Goal: Navigation & Orientation: Understand site structure

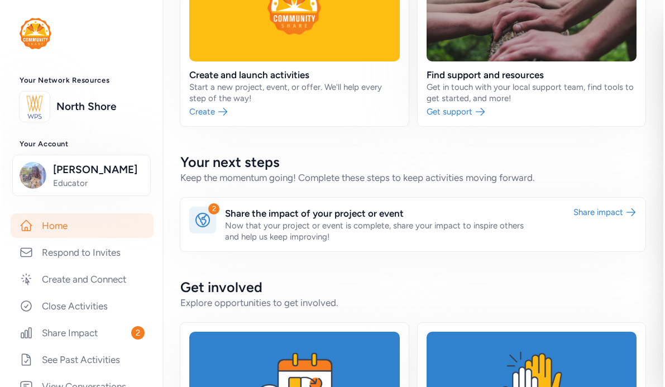
scroll to position [104, 0]
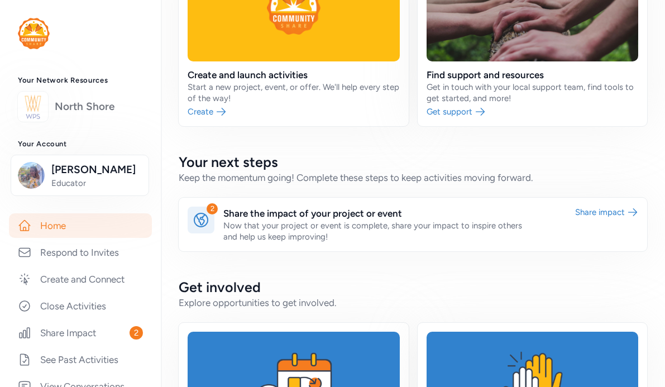
click at [66, 104] on link "North Shore" at bounding box center [99, 107] width 88 height 16
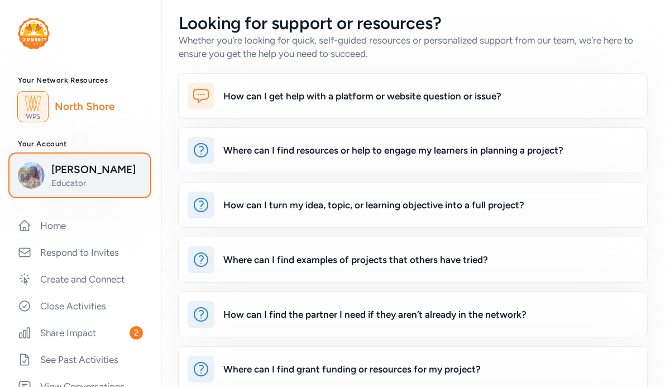
click at [62, 176] on span "[PERSON_NAME]" at bounding box center [96, 170] width 90 height 16
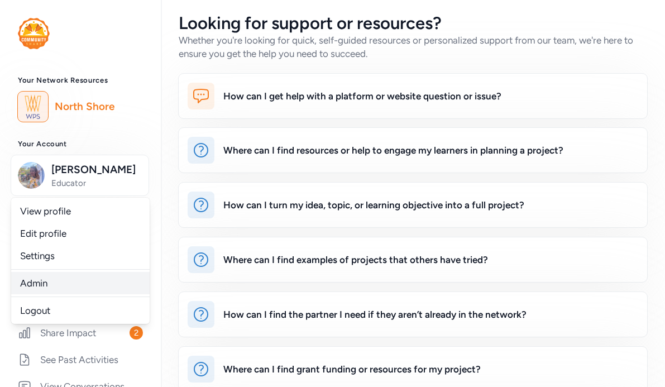
click at [37, 288] on link "Admin" at bounding box center [80, 283] width 138 height 22
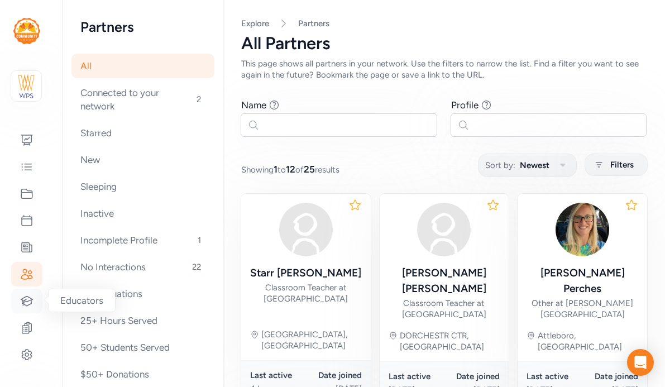
click at [28, 299] on icon at bounding box center [26, 300] width 13 height 13
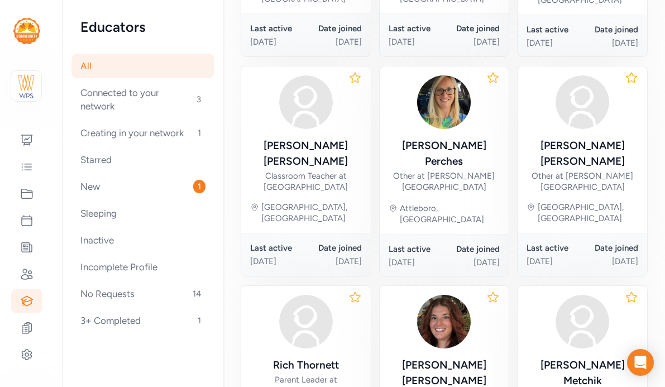
scroll to position [654, 0]
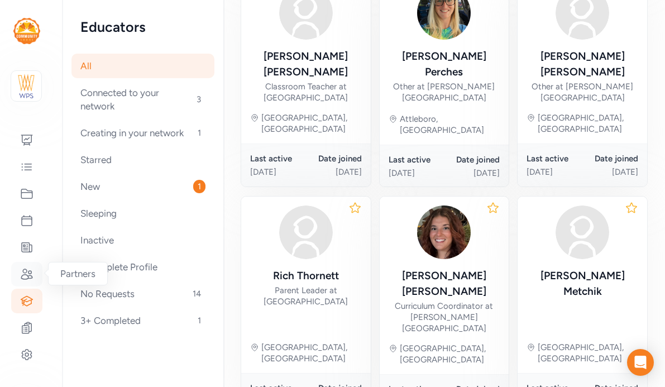
click at [26, 272] on icon at bounding box center [26, 274] width 11 height 10
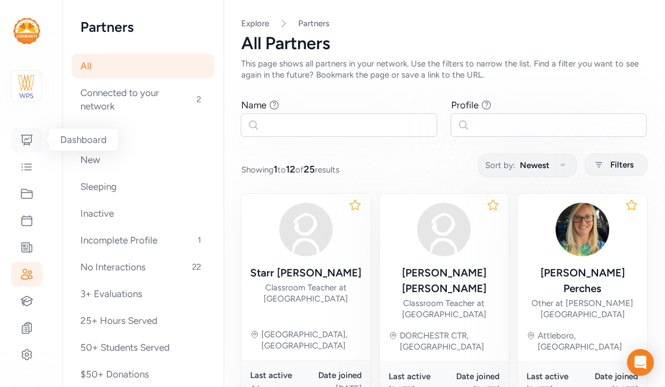
click at [22, 140] on icon at bounding box center [26, 140] width 11 height 10
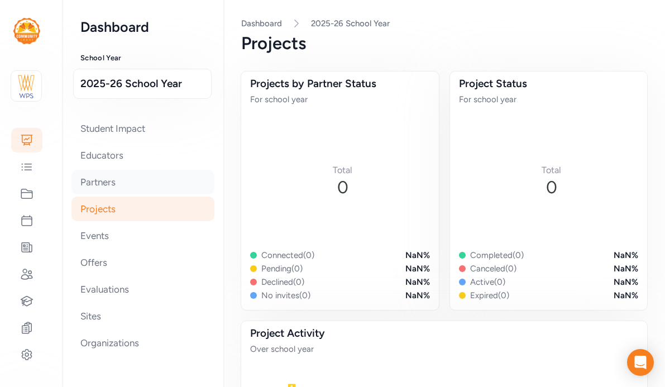
click at [94, 186] on div "Partners" at bounding box center [142, 182] width 143 height 25
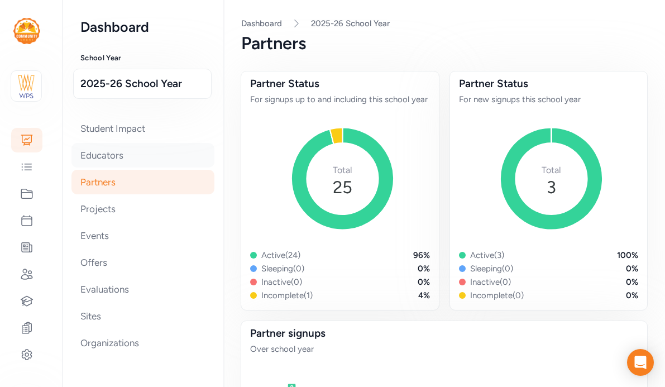
click at [100, 155] on div "Educators" at bounding box center [142, 155] width 143 height 25
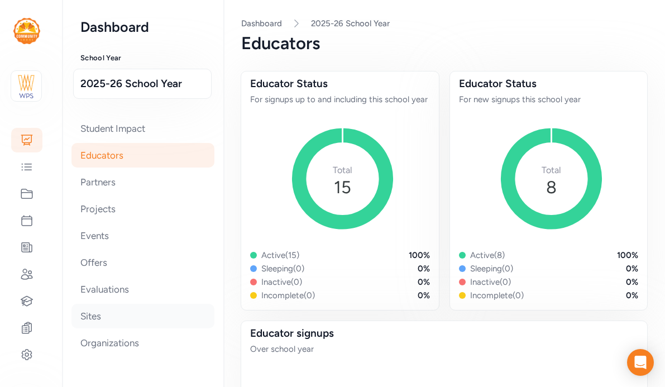
click at [103, 317] on div "Sites" at bounding box center [142, 316] width 143 height 25
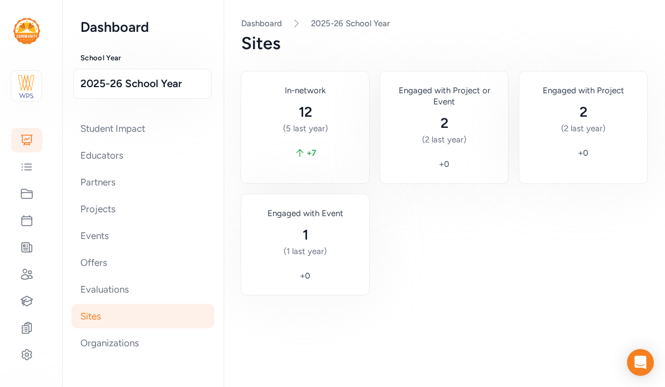
click at [298, 89] on div "In-network" at bounding box center [305, 90] width 110 height 11
click at [88, 346] on div "Organizations" at bounding box center [142, 343] width 143 height 25
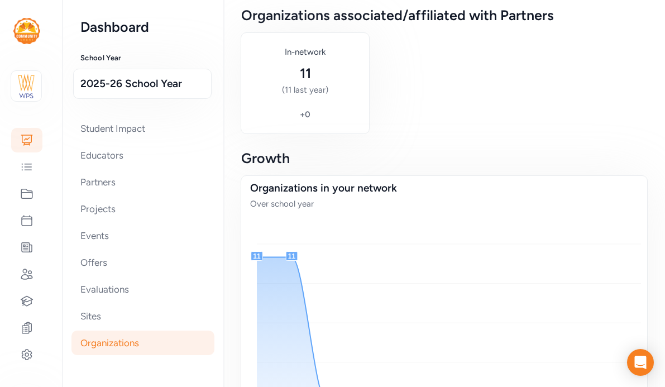
scroll to position [159, 0]
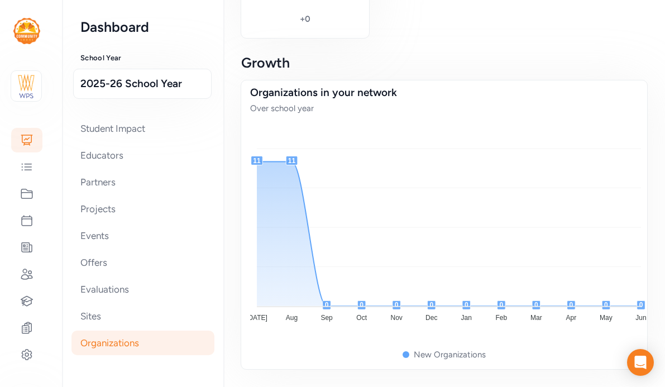
click at [421, 354] on div "New Organizations" at bounding box center [450, 354] width 72 height 11
click at [117, 135] on div "Student Impact" at bounding box center [142, 128] width 143 height 25
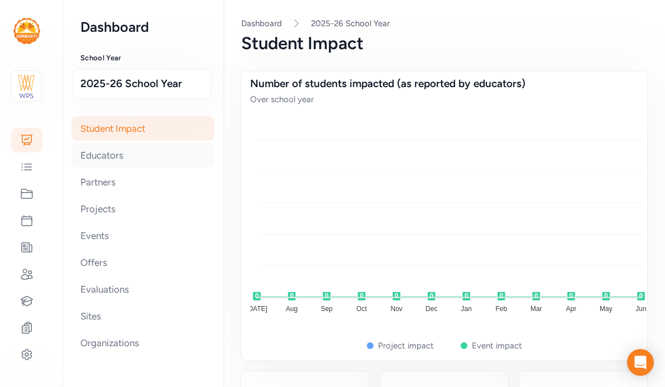
click at [116, 147] on div "Educators" at bounding box center [142, 155] width 143 height 25
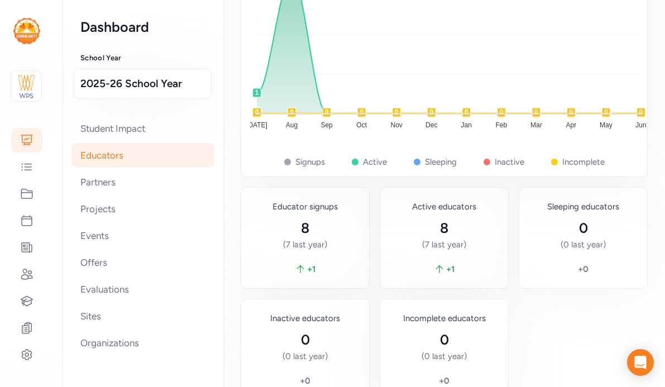
scroll to position [527, 0]
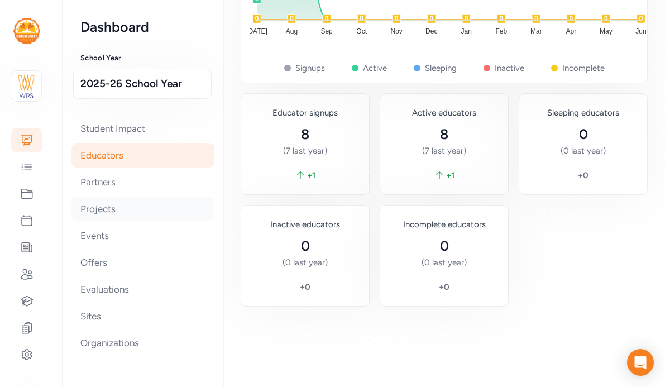
click at [80, 208] on div "Projects" at bounding box center [142, 209] width 143 height 25
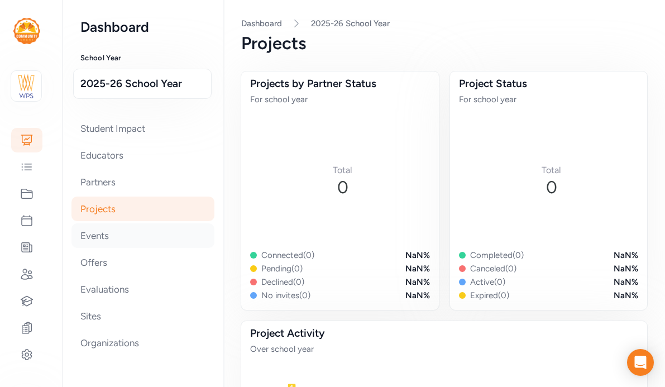
click at [83, 232] on div "Events" at bounding box center [142, 235] width 143 height 25
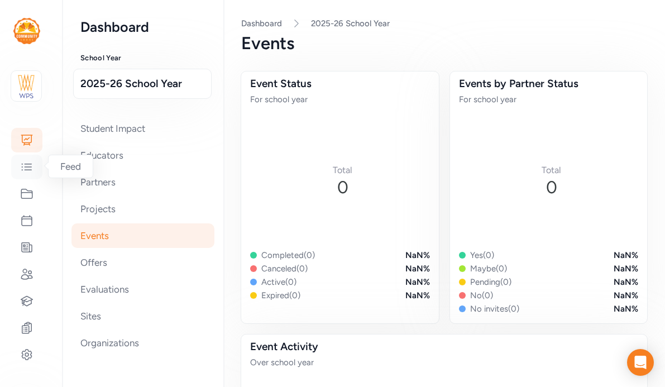
click at [27, 170] on icon at bounding box center [26, 166] width 13 height 13
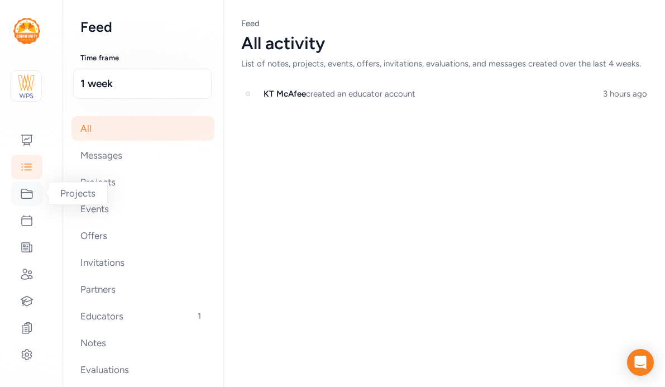
click at [26, 198] on icon at bounding box center [26, 193] width 11 height 9
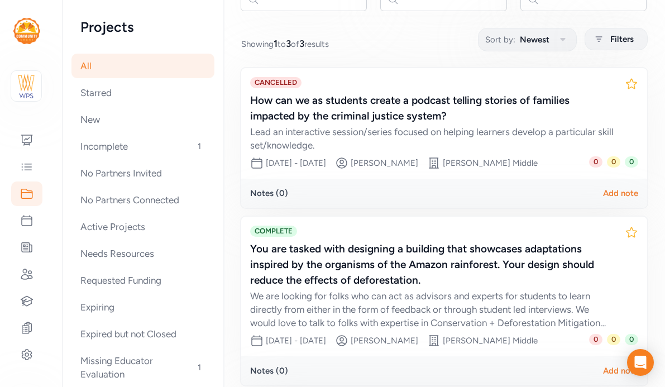
scroll to position [353, 0]
